Goal: Task Accomplishment & Management: Manage account settings

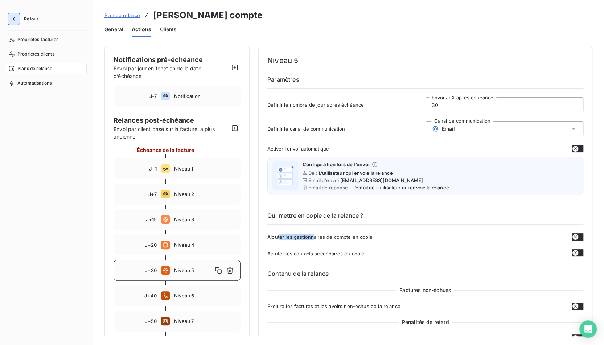
click at [9, 21] on button "button" at bounding box center [14, 19] width 12 height 12
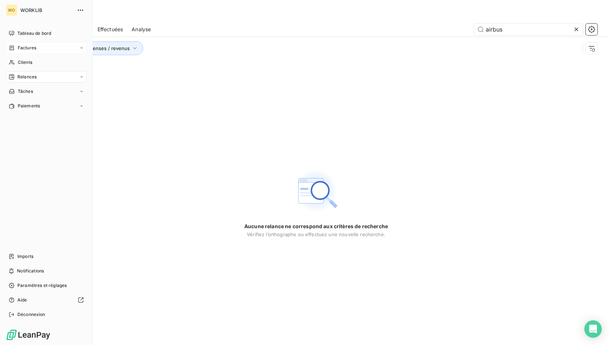
click at [51, 46] on div "Factures" at bounding box center [46, 48] width 81 height 12
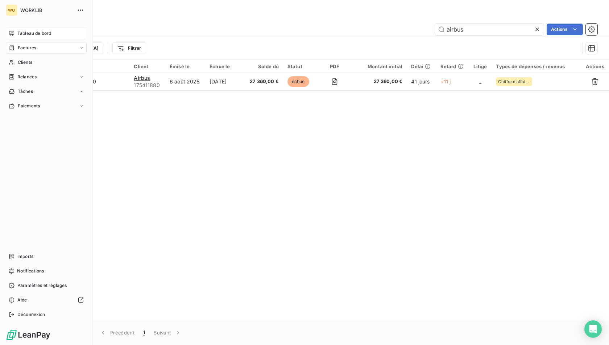
click at [21, 37] on div "Tableau de bord" at bounding box center [46, 34] width 81 height 12
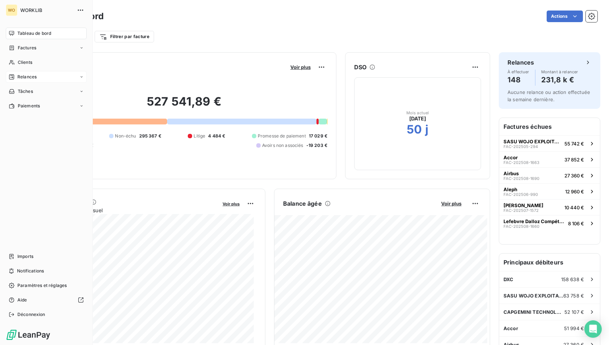
click at [18, 75] on span "Relances" at bounding box center [26, 77] width 19 height 7
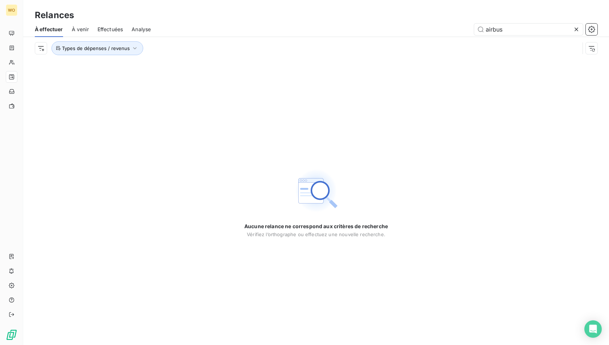
click at [78, 31] on span "À venir" at bounding box center [80, 29] width 17 height 7
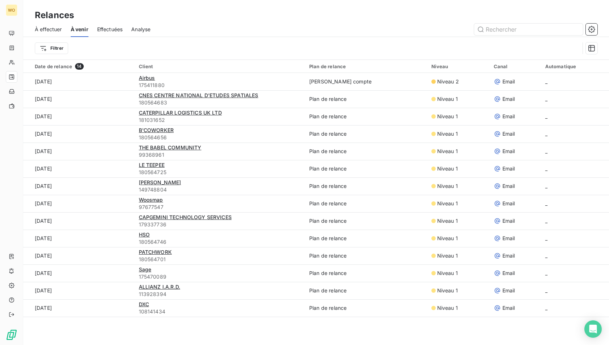
click at [56, 22] on div "À effectuer" at bounding box center [48, 29] width 27 height 15
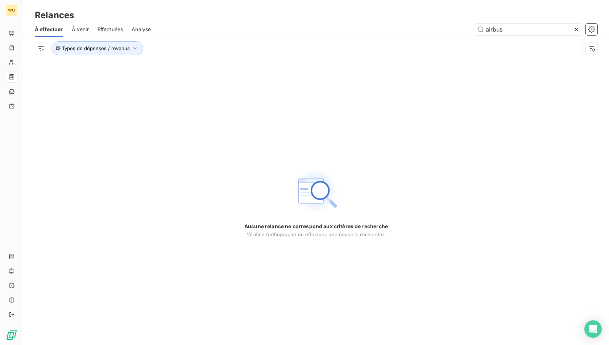
click at [577, 29] on icon at bounding box center [577, 30] width 4 height 4
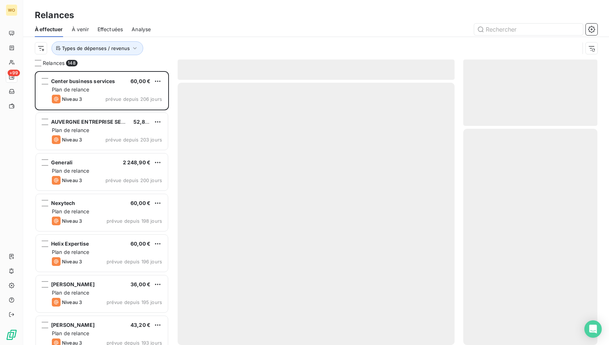
scroll to position [268, 128]
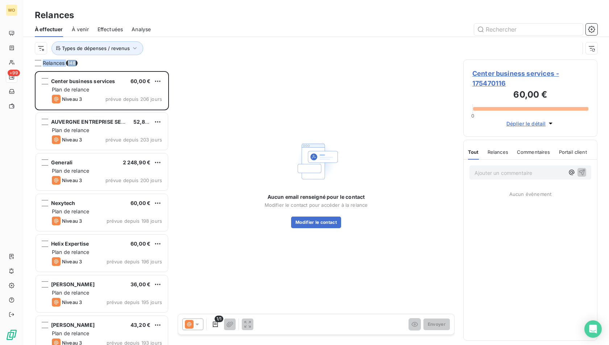
drag, startPoint x: 86, startPoint y: 65, endPoint x: 61, endPoint y: 59, distance: 25.4
click at [61, 59] on div "Relances À effectuer À venir Effectuées Analyse Types de dépenses / revenus Rel…" at bounding box center [316, 172] width 586 height 345
click at [61, 59] on div "Types de dépenses / revenus" at bounding box center [316, 48] width 563 height 22
drag, startPoint x: 83, startPoint y: 65, endPoint x: 63, endPoint y: 56, distance: 21.6
click at [63, 56] on div "Relances À effectuer À venir Effectuées Analyse Types de dépenses / revenus Rel…" at bounding box center [316, 172] width 586 height 345
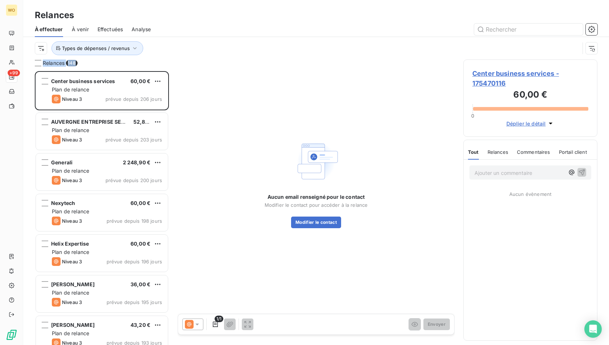
click at [83, 61] on div "Relances 148" at bounding box center [102, 62] width 134 height 7
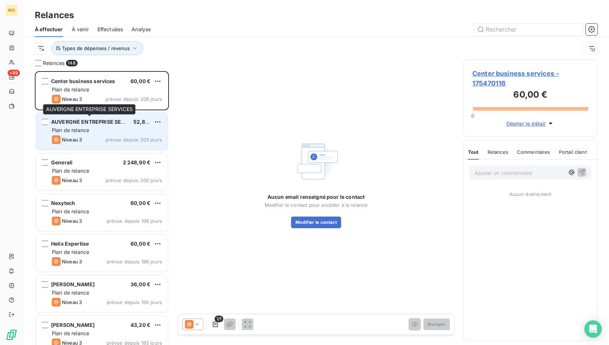
click at [94, 120] on span "AUVERGNE ENTREPRISE SERVICES" at bounding box center [95, 122] width 89 height 6
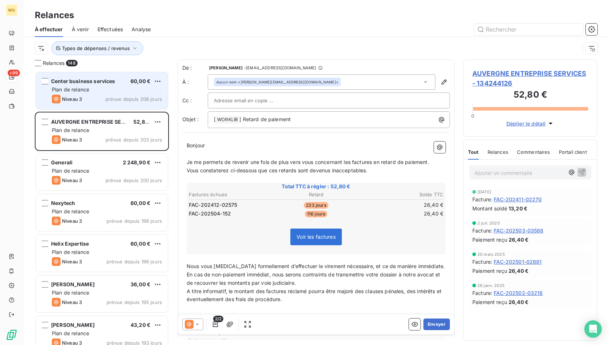
click at [111, 93] on div "Center business services 60,00 € Plan de relance Niveau 3 prévue depuis 206 jou…" at bounding box center [102, 90] width 132 height 37
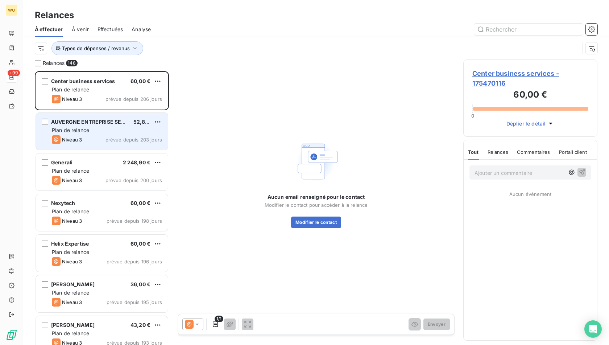
click at [111, 129] on div "Plan de relance" at bounding box center [107, 130] width 110 height 7
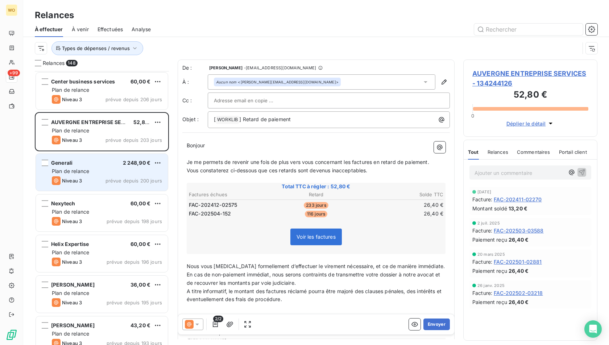
scroll to position [218, 0]
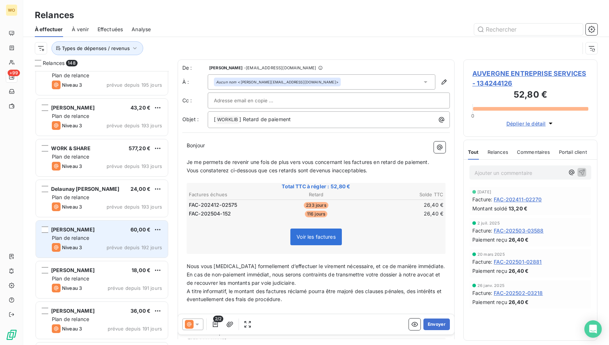
click at [95, 231] on div "Frederic Guerlais 60,00 €" at bounding box center [107, 229] width 110 height 7
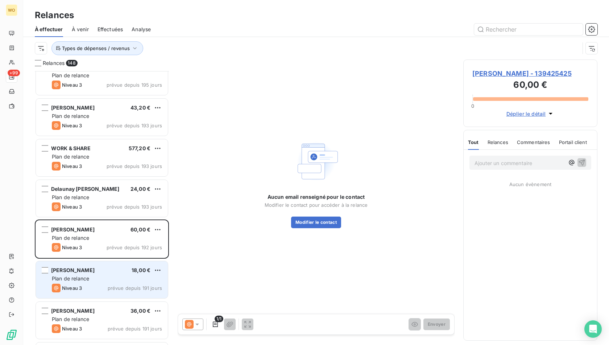
click at [95, 272] on div "Victor Ferrarone 18,00 €" at bounding box center [107, 270] width 110 height 7
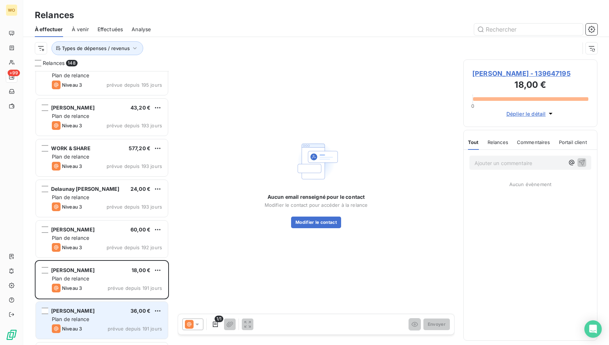
click at [96, 312] on div "Antoine David 36,00 €" at bounding box center [107, 311] width 110 height 7
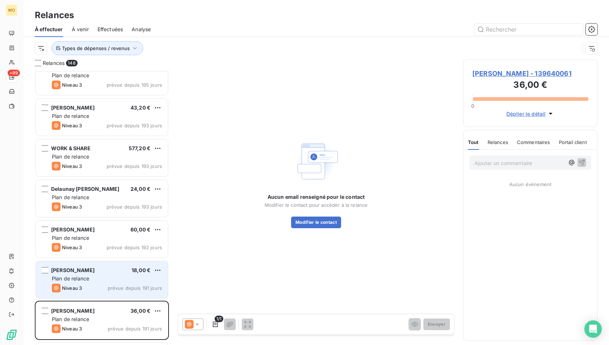
click at [91, 269] on span "Victor Ferrarone" at bounding box center [73, 270] width 44 height 6
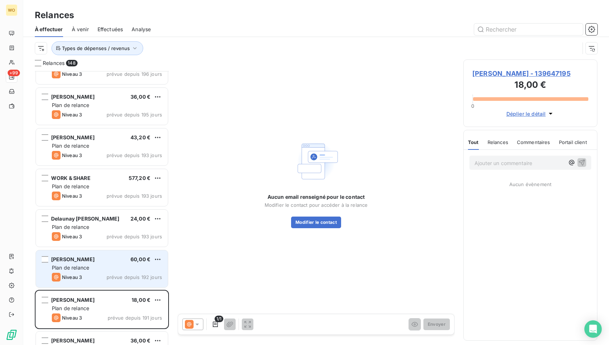
scroll to position [181, 0]
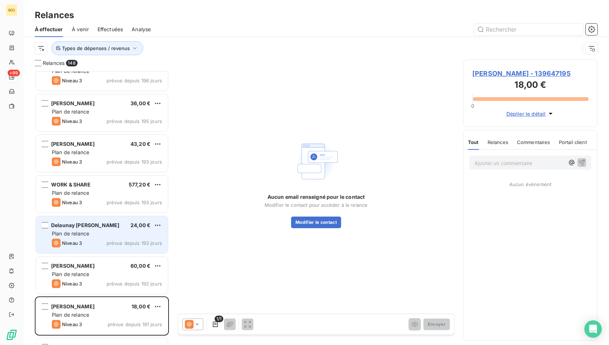
click at [90, 233] on div "Plan de relance" at bounding box center [107, 233] width 110 height 7
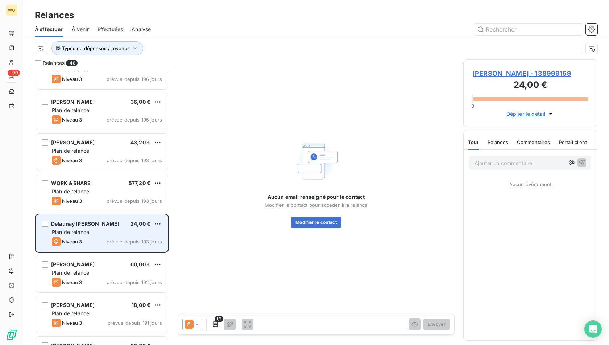
scroll to position [181, 0]
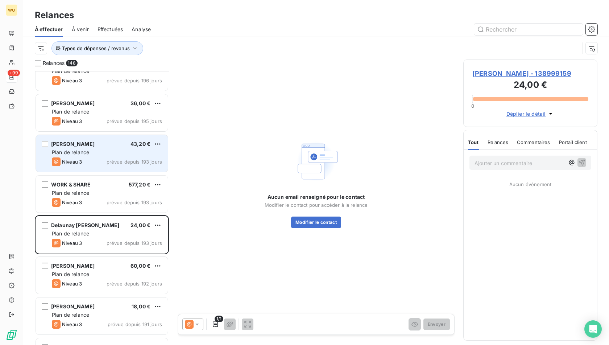
click at [90, 159] on div "Niveau 3 prévue depuis 193 jours" at bounding box center [107, 161] width 110 height 9
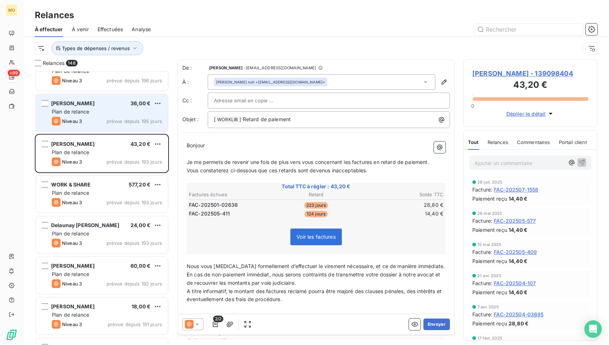
click at [89, 111] on span "Plan de relance" at bounding box center [70, 111] width 37 height 6
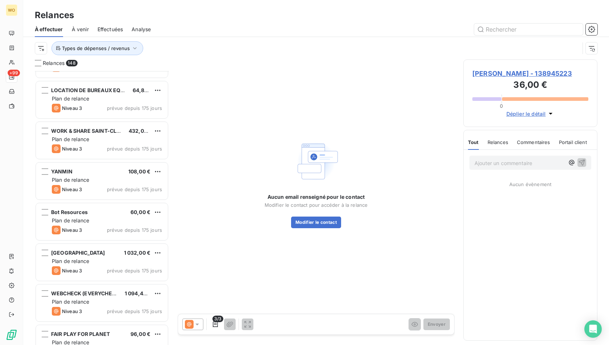
scroll to position [1124, 0]
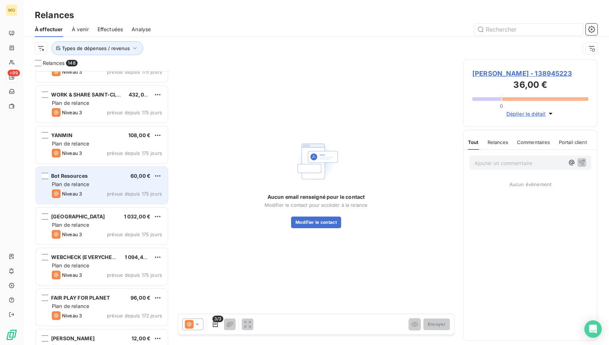
click at [89, 178] on div "Bot Resources 60,00 €" at bounding box center [107, 176] width 110 height 7
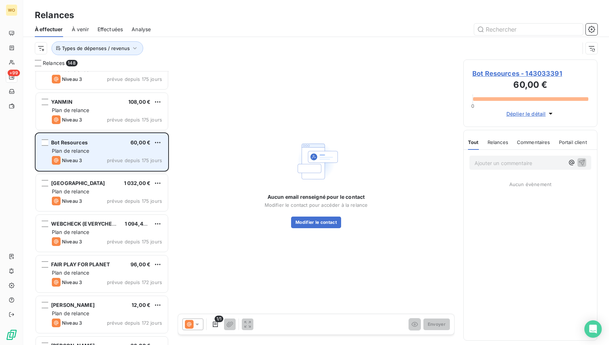
scroll to position [1197, 0]
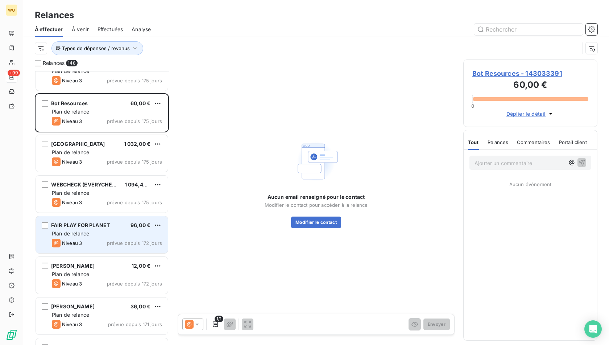
click at [138, 226] on span "96,00 €" at bounding box center [141, 225] width 20 height 6
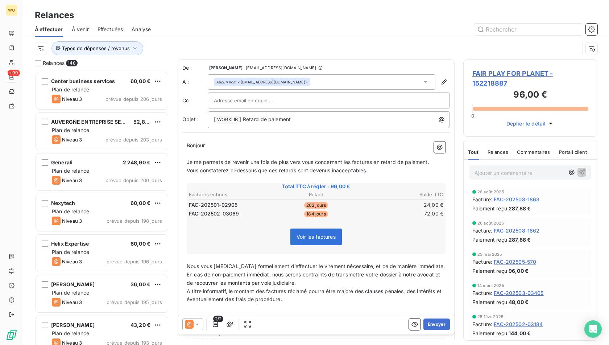
click at [47, 50] on div "Types de dépenses / revenus" at bounding box center [307, 48] width 545 height 14
click at [45, 47] on html "WO +99 Relances À effectuer À venir Effectuées Analyse Types de dépenses / reve…" at bounding box center [304, 172] width 609 height 345
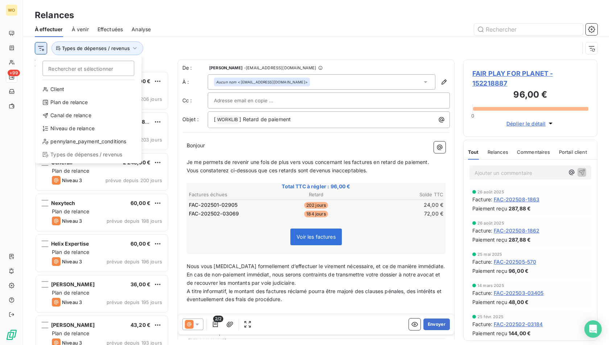
click at [45, 47] on html "WO +99 Relances À effectuer À venir Effectuées Analyse Rechercher et sélectionn…" at bounding box center [304, 172] width 609 height 345
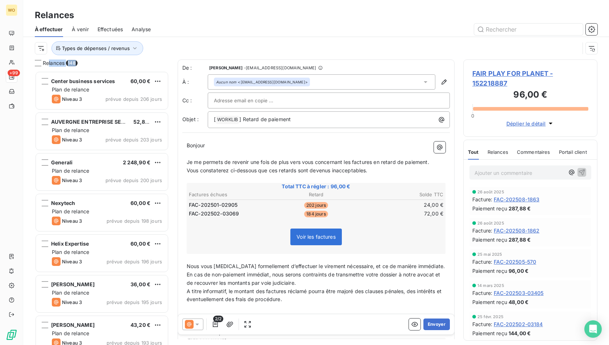
drag, startPoint x: 48, startPoint y: 60, endPoint x: 98, endPoint y: 66, distance: 50.0
click at [98, 66] on div "Relances 148" at bounding box center [102, 62] width 134 height 7
drag, startPoint x: 43, startPoint y: 60, endPoint x: 79, endPoint y: 68, distance: 36.5
click at [79, 68] on div "Relances 148 Center business services 60,00 € Plan de relance Niveau 3 prévue d…" at bounding box center [102, 201] width 134 height 285
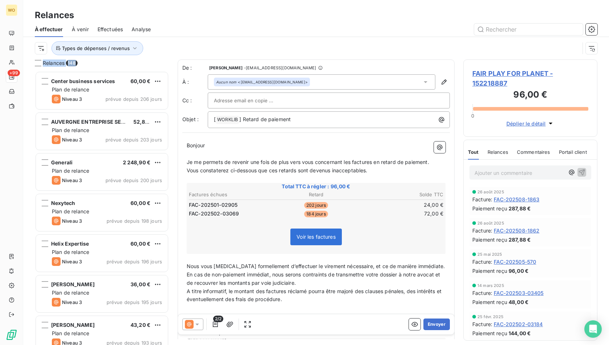
click at [78, 68] on div "Relances 148 Center business services 60,00 € Plan de relance Niveau 3 prévue d…" at bounding box center [102, 201] width 134 height 285
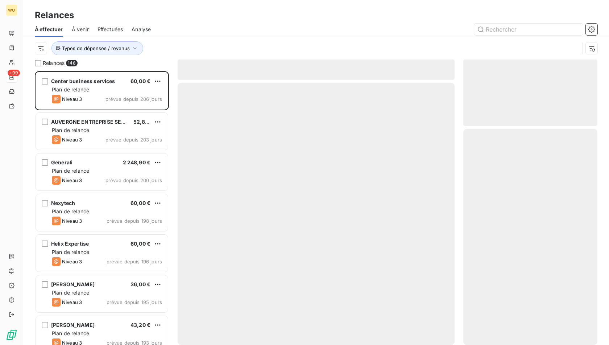
scroll to position [268, 128]
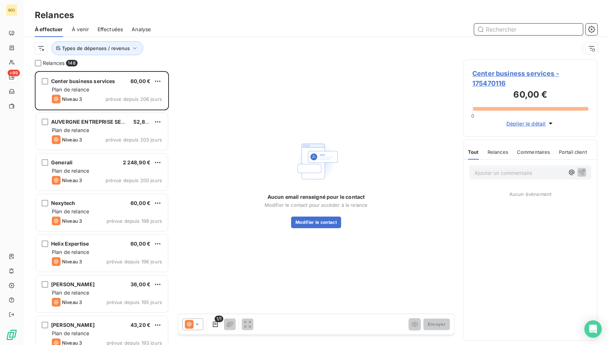
click at [77, 30] on span "À venir" at bounding box center [80, 29] width 17 height 7
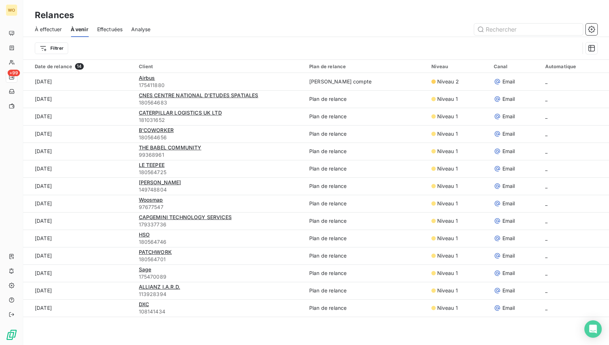
click at [117, 33] on div "Effectuées" at bounding box center [110, 29] width 26 height 15
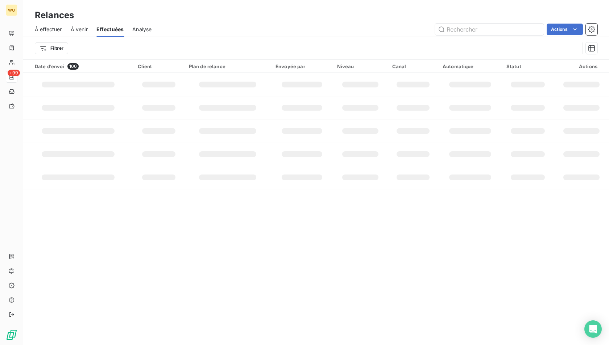
click at [142, 33] on div "Analyse" at bounding box center [141, 29] width 19 height 15
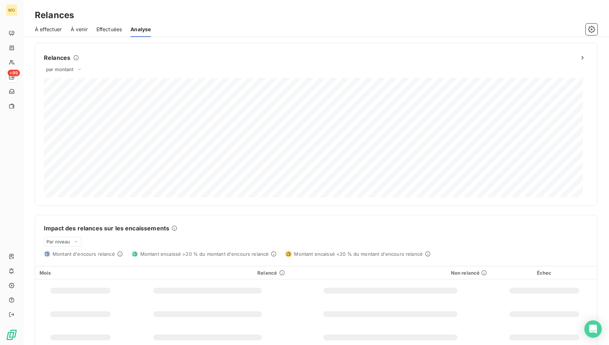
click at [61, 27] on span "À effectuer" at bounding box center [48, 29] width 27 height 7
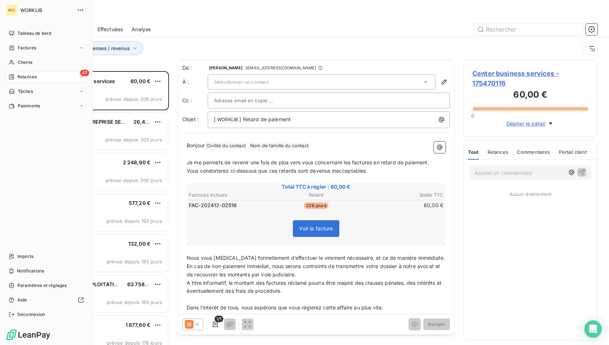
click at [9, 77] on icon at bounding box center [12, 77] width 6 height 6
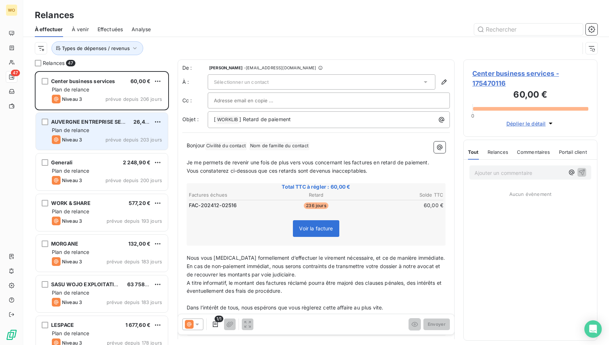
click at [123, 131] on div "Plan de relance" at bounding box center [107, 130] width 110 height 7
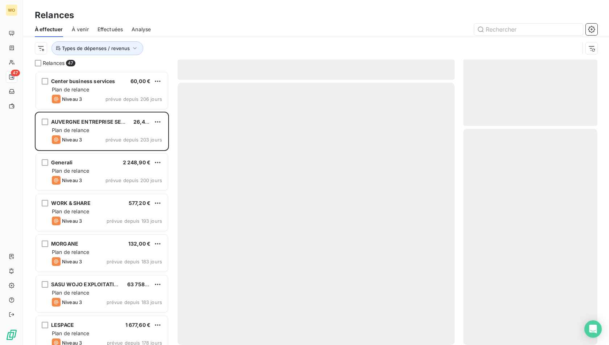
scroll to position [268, 128]
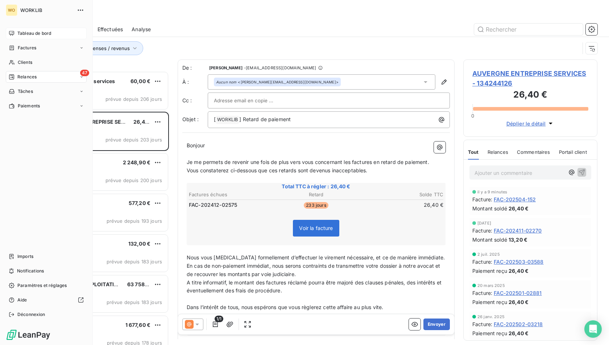
click at [12, 31] on icon at bounding box center [12, 33] width 6 height 6
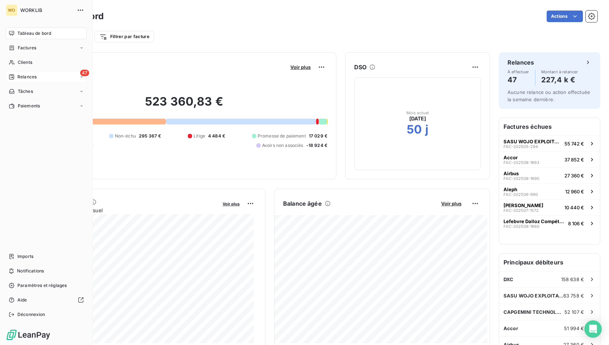
click at [24, 77] on span "Relances" at bounding box center [26, 77] width 19 height 7
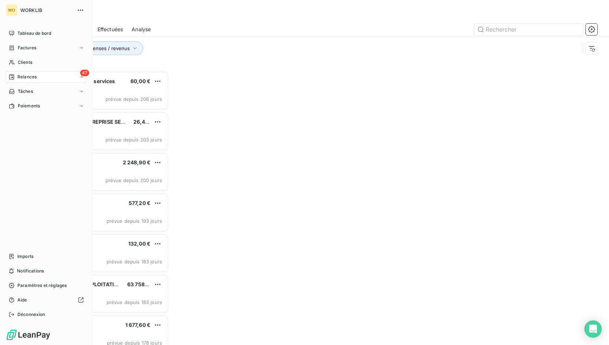
scroll to position [268, 128]
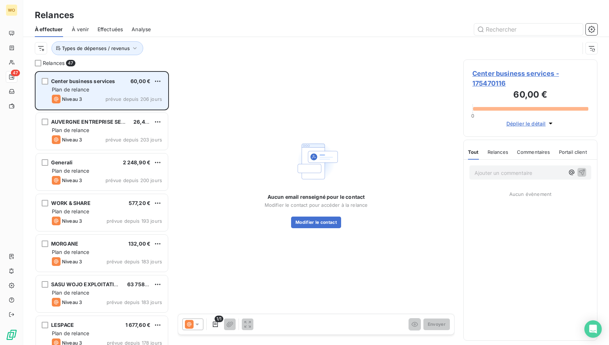
click at [75, 87] on span "Plan de relance" at bounding box center [70, 89] width 37 height 6
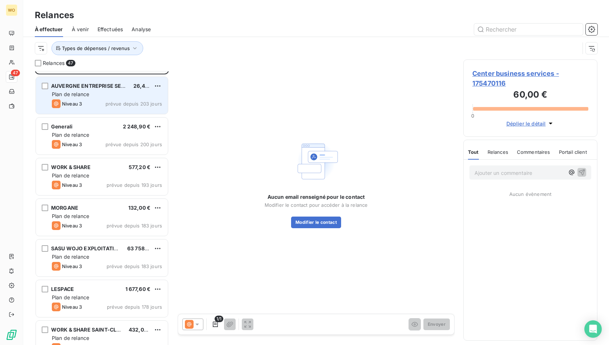
scroll to position [0, 0]
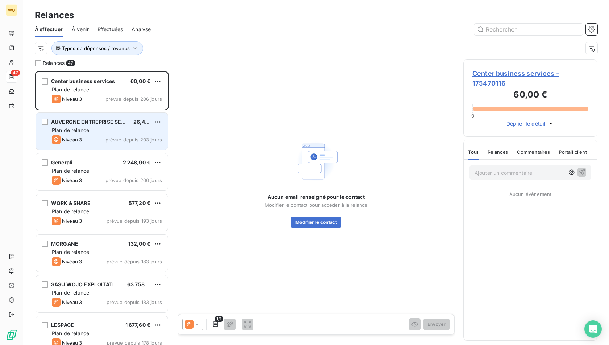
click at [108, 128] on div "Plan de relance" at bounding box center [107, 130] width 110 height 7
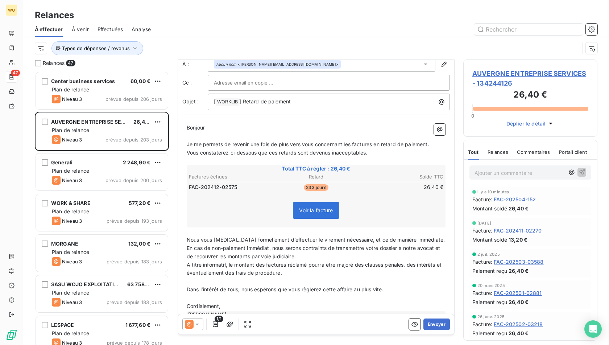
scroll to position [34, 0]
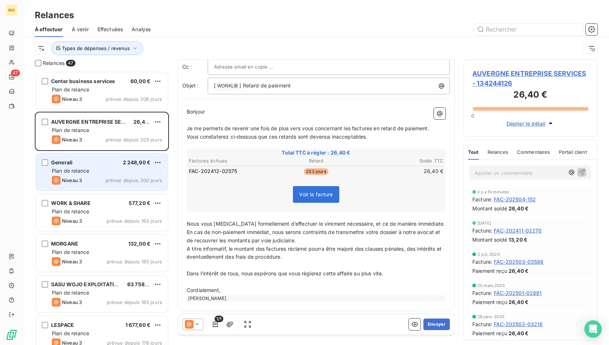
click at [86, 169] on span "Plan de relance" at bounding box center [70, 171] width 37 height 6
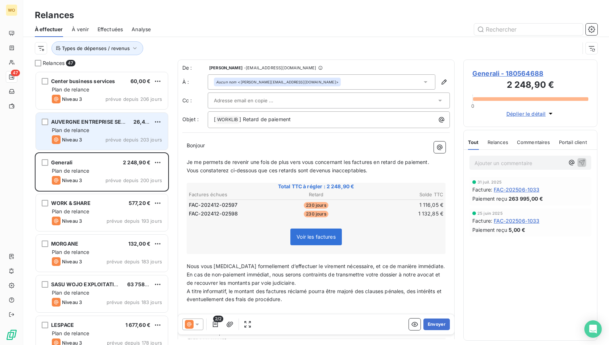
click at [95, 129] on div "Plan de relance" at bounding box center [107, 130] width 110 height 7
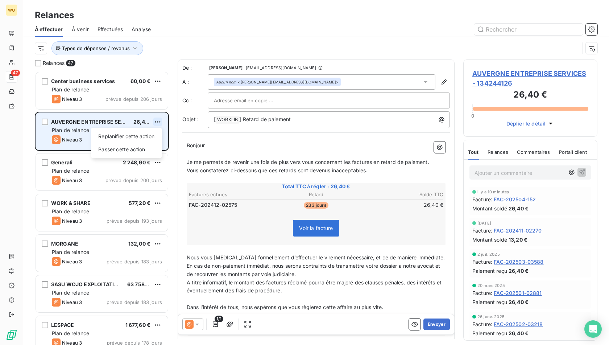
click at [160, 123] on html "WO 47 Relances À effectuer À venir Effectuées Analyse Types de dépenses / reven…" at bounding box center [304, 172] width 609 height 345
click at [145, 136] on div "Replanifier cette action" at bounding box center [126, 137] width 65 height 12
select select "8"
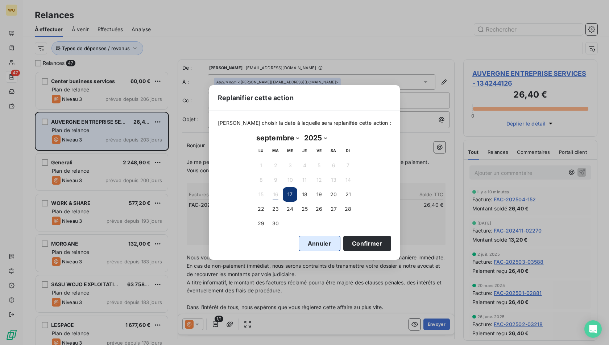
click at [307, 248] on button "Annuler" at bounding box center [320, 243] width 42 height 15
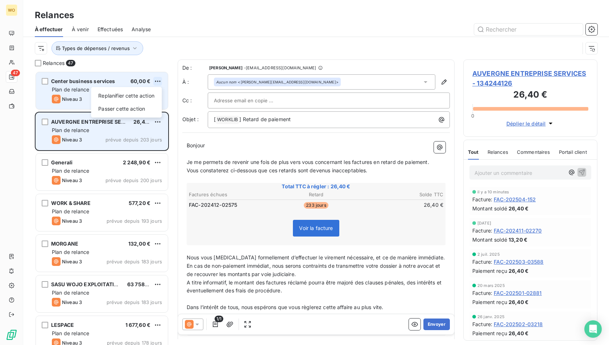
click at [158, 81] on html "WO 47 Relances À effectuer À venir Effectuées Analyse Types de dépenses / reven…" at bounding box center [304, 172] width 609 height 345
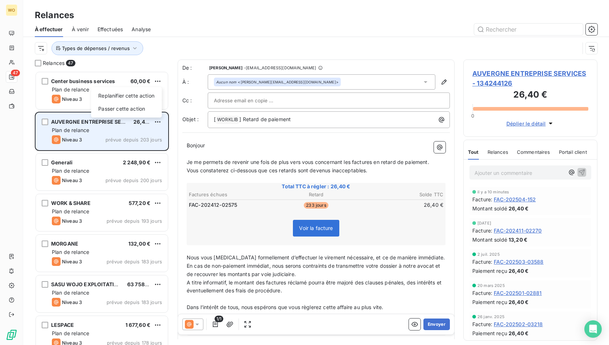
drag, startPoint x: 137, startPoint y: 110, endPoint x: 149, endPoint y: 56, distance: 55.1
click at [149, 56] on html "WO 47 Relances À effectuer À venir Effectuées Analyse Types de dépenses / reven…" at bounding box center [304, 172] width 609 height 345
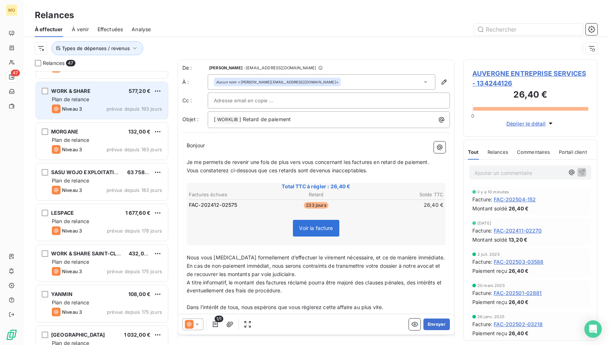
scroll to position [145, 0]
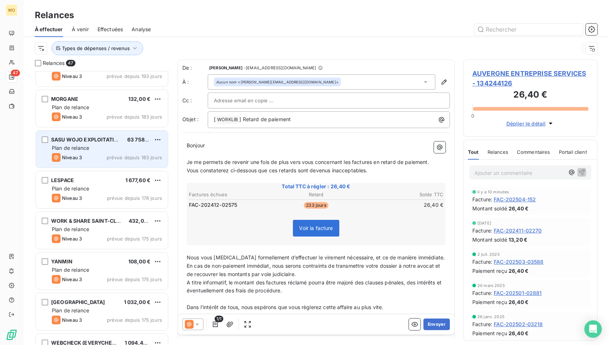
click at [117, 148] on div "Plan de relance" at bounding box center [107, 147] width 110 height 7
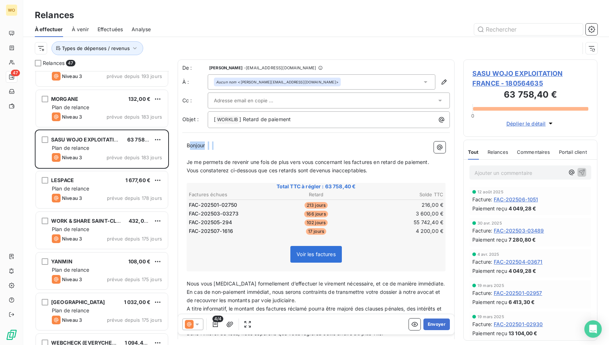
scroll to position [268, 128]
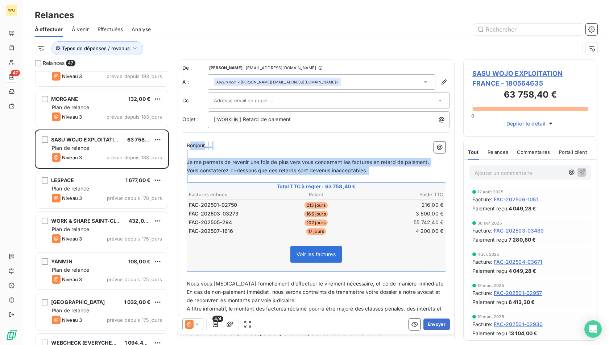
drag, startPoint x: 192, startPoint y: 148, endPoint x: 369, endPoint y: 234, distance: 196.8
click at [369, 234] on div "Bonjour ﻿ ﻿ ﻿ ﻿ Je me permets de revenir une fois de plus vers vous concernant …" at bounding box center [316, 251] width 259 height 220
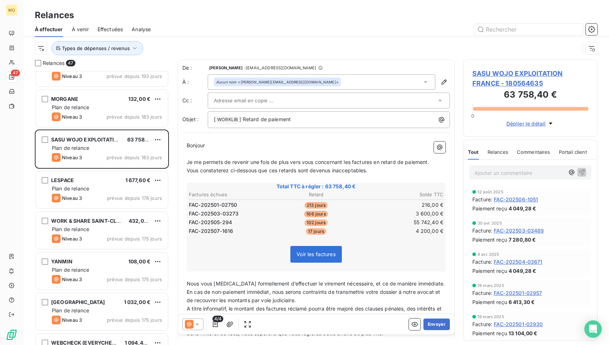
click at [369, 234] on td "4 200,00 €" at bounding box center [401, 231] width 85 height 8
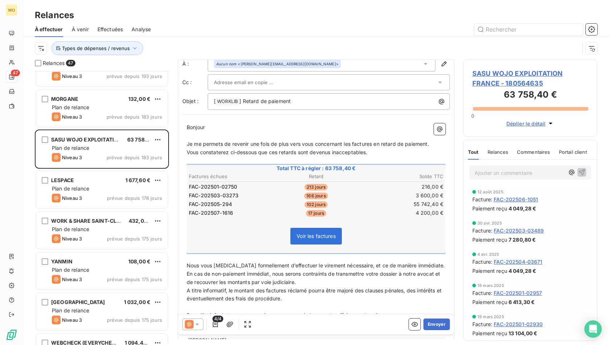
scroll to position [60, 0]
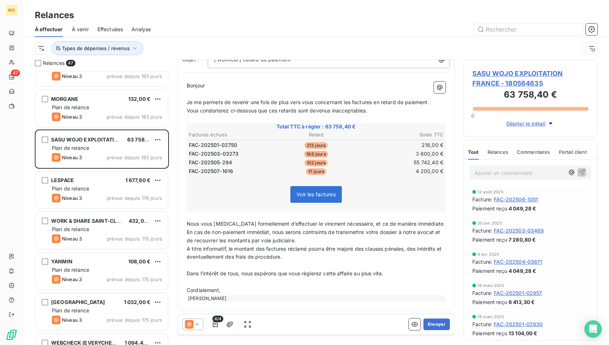
click at [310, 196] on span "Voir les factures" at bounding box center [316, 194] width 39 height 6
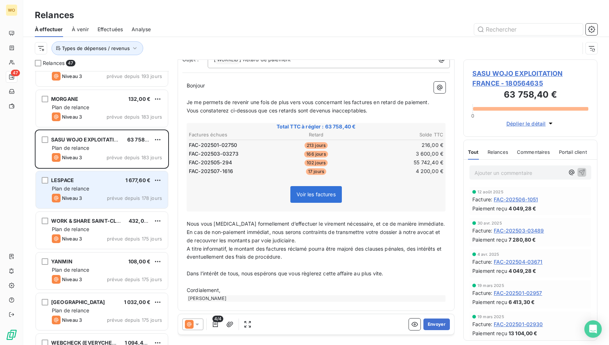
click at [136, 189] on div "Plan de relance" at bounding box center [107, 188] width 110 height 7
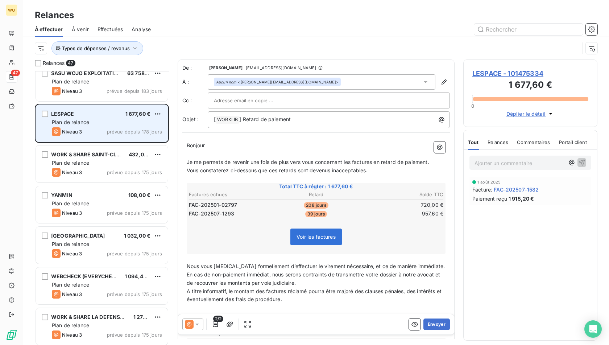
scroll to position [218, 0]
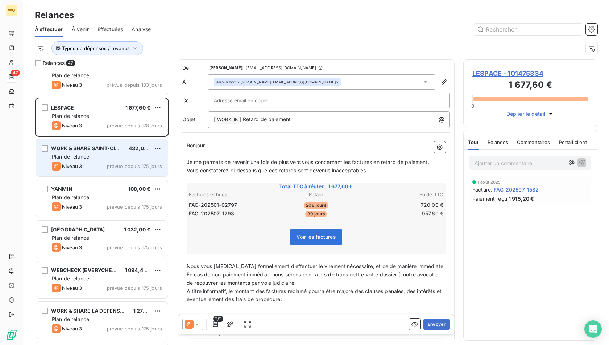
click at [104, 152] on div "WORK & SHARE SAINT-CLOUD 432,00 € Plan de relance Niveau 3 prévue depuis 175 jo…" at bounding box center [102, 157] width 132 height 37
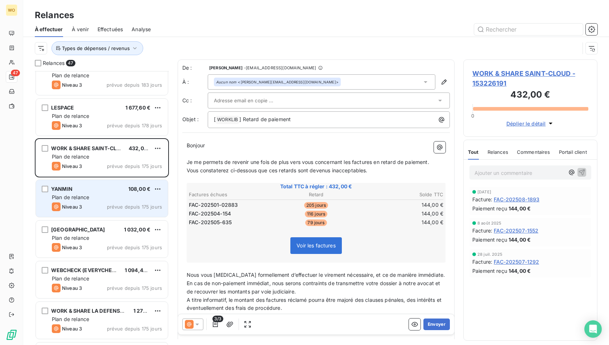
click at [104, 190] on div "YANMIN 108,00 €" at bounding box center [107, 189] width 110 height 7
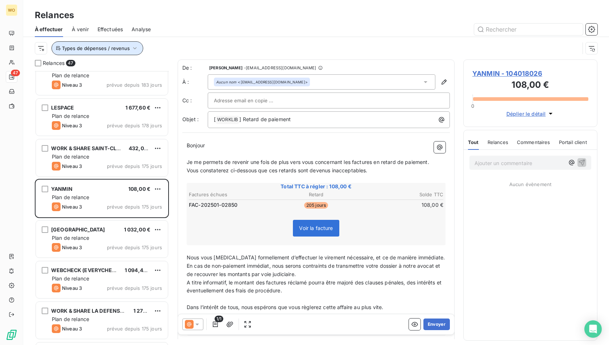
click at [88, 54] on button "Types de dépenses / revenus" at bounding box center [98, 48] width 92 height 14
click at [76, 52] on button "Types de dépenses / revenus" at bounding box center [98, 48] width 92 height 14
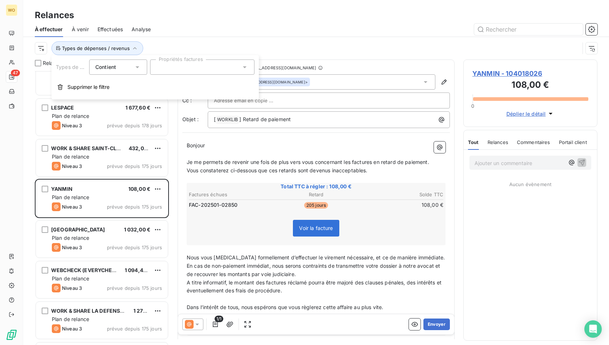
click at [174, 66] on div at bounding box center [202, 66] width 104 height 15
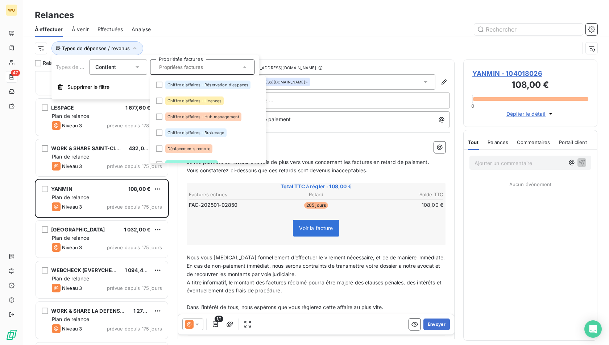
click at [152, 67] on div at bounding box center [202, 66] width 104 height 15
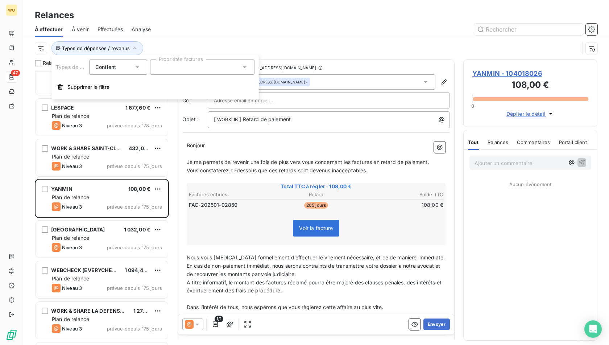
click at [157, 67] on input "text" at bounding box center [159, 67] width 6 height 7
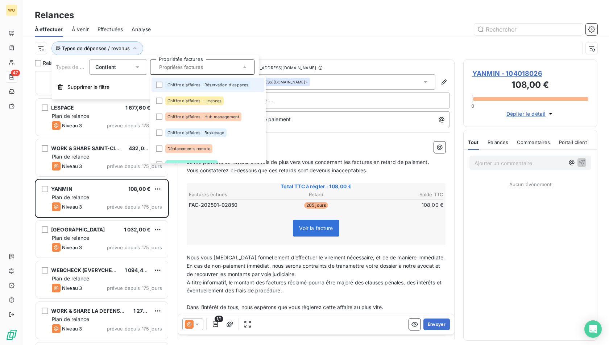
click at [102, 66] on span "Contient" at bounding box center [105, 67] width 21 height 6
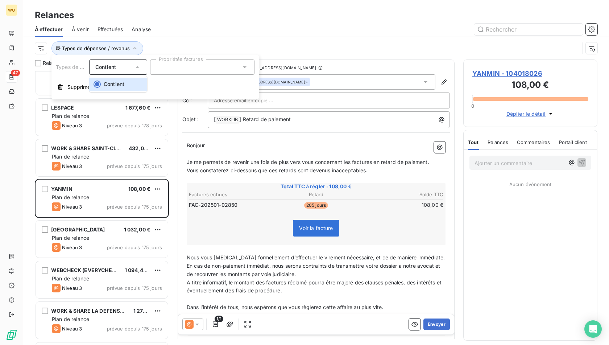
click at [102, 66] on span "Contient" at bounding box center [105, 67] width 21 height 6
click at [84, 55] on div "Types de dépenses / revenus Contient Propriétés factures Supprimer le filtre" at bounding box center [155, 77] width 207 height 44
click at [83, 55] on div "Types de dépenses / revenus Contient Propriétés factures Supprimer le filtre" at bounding box center [155, 77] width 207 height 44
click at [145, 51] on div "Types de dépenses / revenus" at bounding box center [307, 48] width 545 height 14
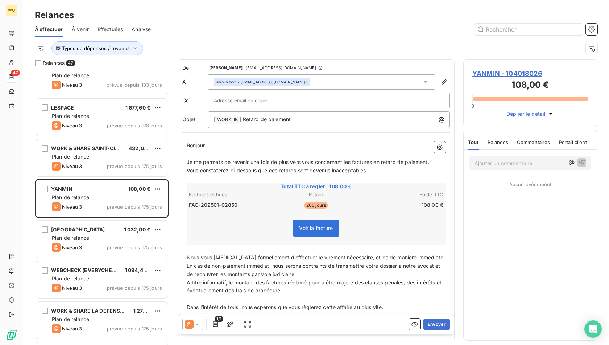
click at [133, 26] on span "Analyse" at bounding box center [141, 29] width 19 height 7
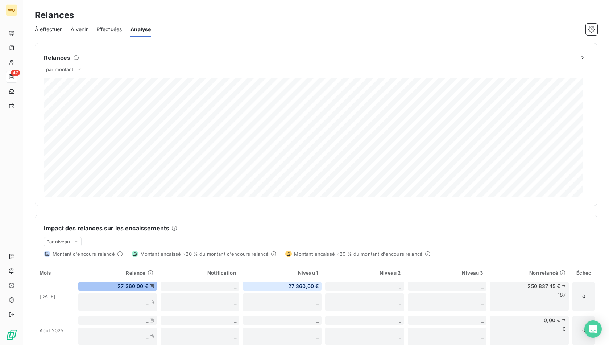
click at [112, 29] on span "Effectuées" at bounding box center [109, 29] width 26 height 7
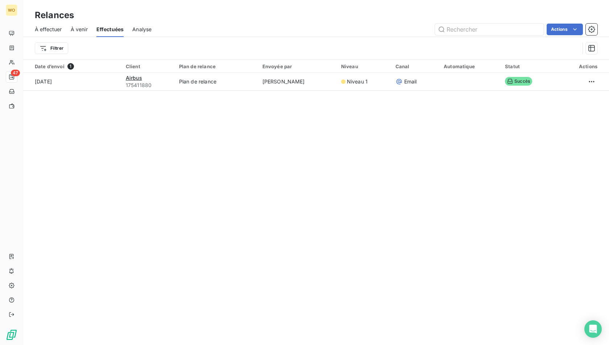
click at [75, 29] on span "À venir" at bounding box center [79, 29] width 17 height 7
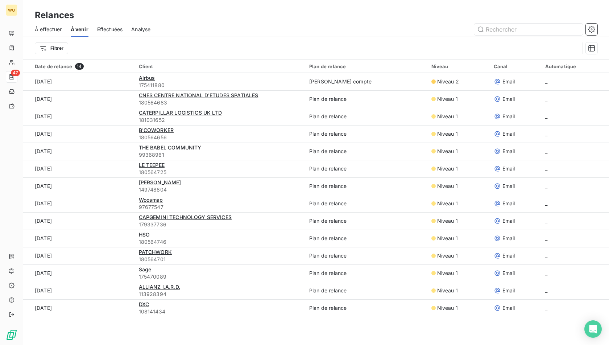
click at [101, 32] on span "Effectuées" at bounding box center [110, 29] width 26 height 7
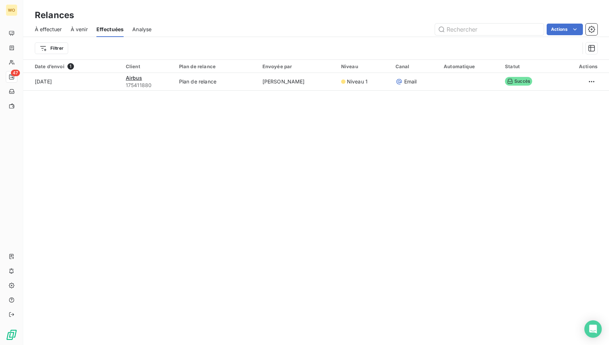
click at [45, 26] on span "À effectuer" at bounding box center [48, 29] width 27 height 7
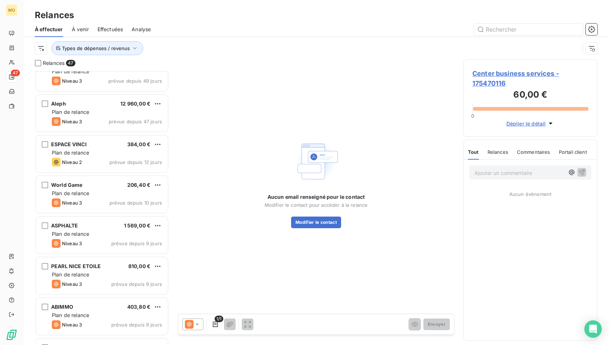
scroll to position [979, 0]
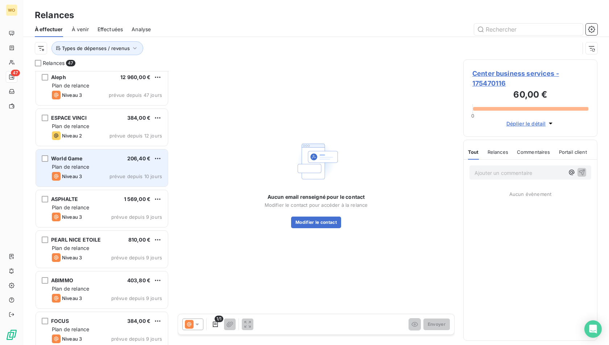
click at [80, 158] on span "World Game" at bounding box center [67, 158] width 32 height 6
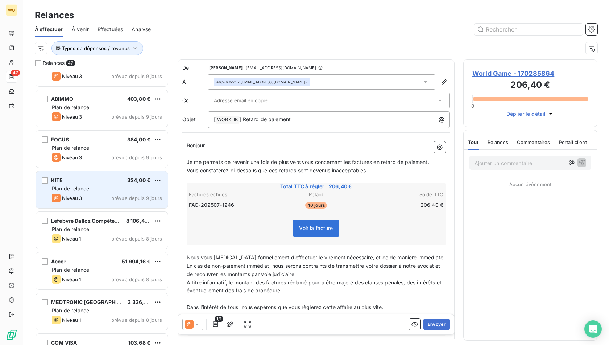
scroll to position [1197, 0]
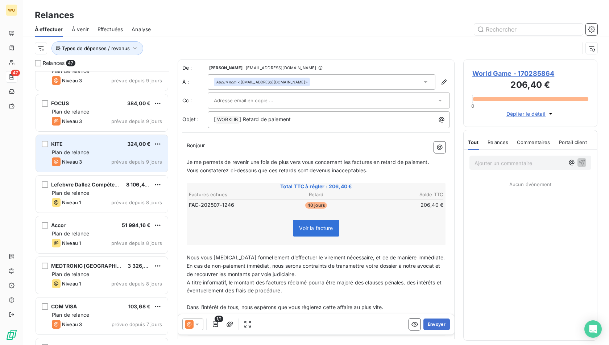
click at [89, 193] on span "Plan de relance" at bounding box center [70, 193] width 37 height 6
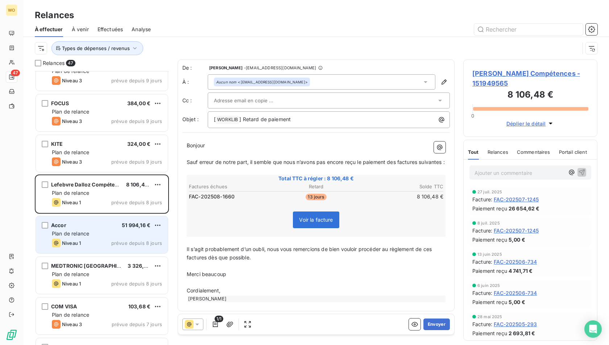
click at [89, 235] on span "Plan de relance" at bounding box center [70, 233] width 37 height 6
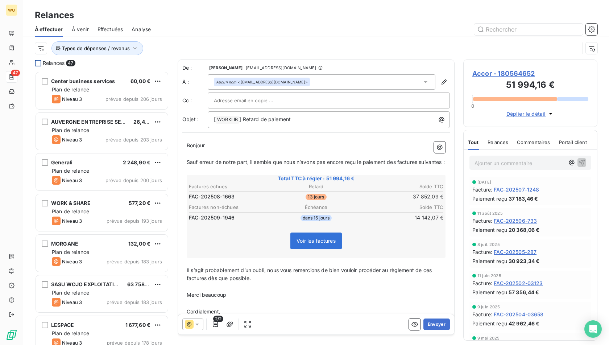
click at [37, 62] on div at bounding box center [38, 63] width 7 height 7
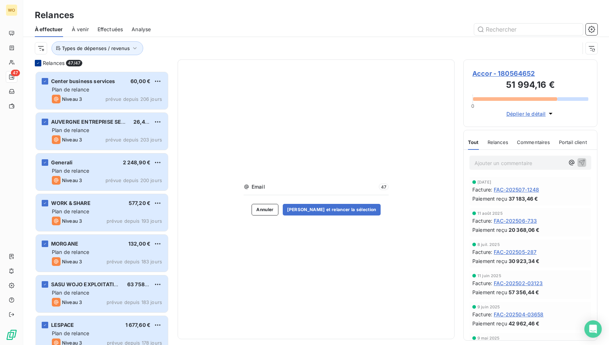
click at [37, 62] on icon at bounding box center [38, 63] width 4 height 4
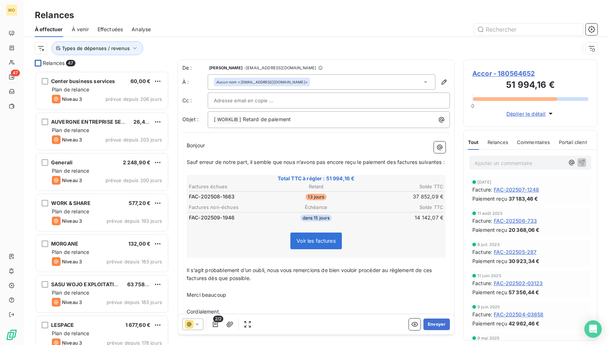
click at [37, 62] on div at bounding box center [38, 63] width 7 height 7
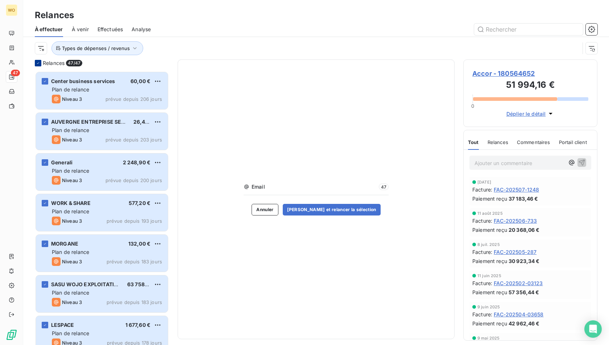
click at [37, 62] on icon at bounding box center [38, 63] width 4 height 4
